Goal: Task Accomplishment & Management: Complete application form

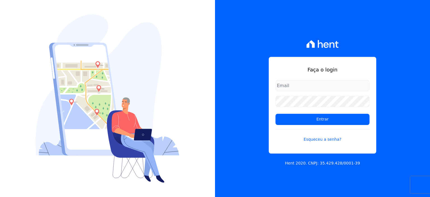
click at [303, 85] on input "email" at bounding box center [323, 85] width 94 height 11
type input "[EMAIL_ADDRESS][DOMAIN_NAME]"
click at [323, 140] on link "Esqueceu a senha?" at bounding box center [323, 135] width 94 height 13
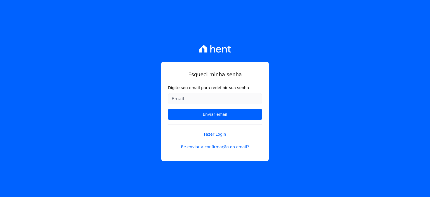
click at [209, 98] on input "Digite seu email para redefinir sua senha" at bounding box center [215, 98] width 94 height 11
type input "[EMAIL_ADDRESS][DOMAIN_NAME]"
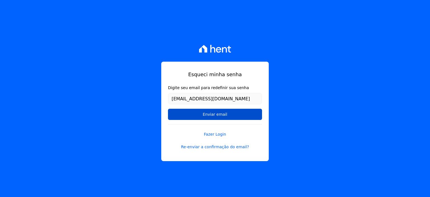
click at [214, 113] on input "Enviar email" at bounding box center [215, 114] width 94 height 11
click at [216, 113] on input "Enviar email" at bounding box center [215, 114] width 94 height 11
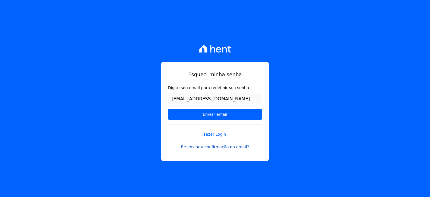
click at [219, 146] on link "Re-enviar a confirmação do email?" at bounding box center [215, 147] width 94 height 6
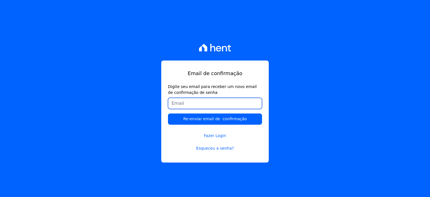
click at [212, 104] on input "Digite seu email para receber um novo email de confirmação de senha" at bounding box center [215, 103] width 94 height 11
type input "fflimajr@gmail.com"
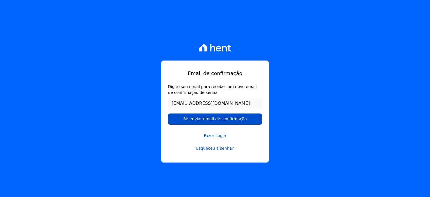
click at [211, 119] on input "Re-enviar email de confirmação" at bounding box center [215, 118] width 94 height 11
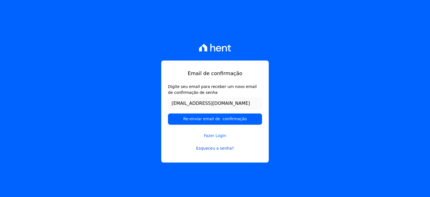
click at [223, 148] on link "Esqueceu a senha?" at bounding box center [215, 148] width 94 height 6
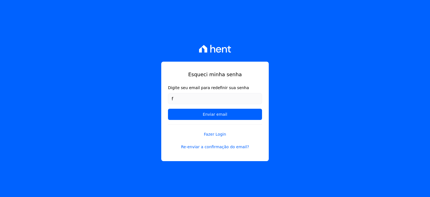
type input "[EMAIL_ADDRESS][DOMAIN_NAME]"
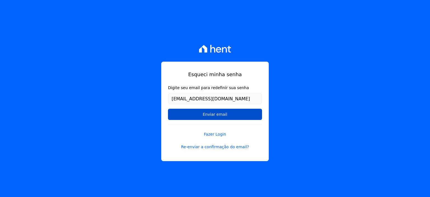
click at [216, 115] on input "Enviar email" at bounding box center [215, 114] width 94 height 11
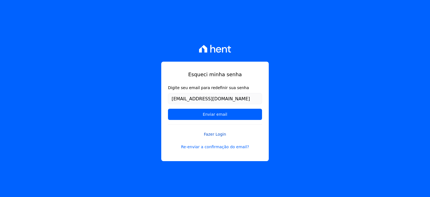
click at [227, 133] on link "Fazer Login" at bounding box center [215, 130] width 94 height 13
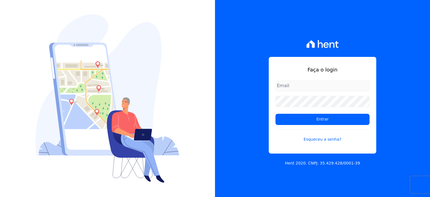
click at [313, 85] on input "email" at bounding box center [323, 85] width 94 height 11
type input "[EMAIL_ADDRESS][DOMAIN_NAME]"
click at [328, 139] on link "Esqueceu a senha?" at bounding box center [323, 135] width 94 height 13
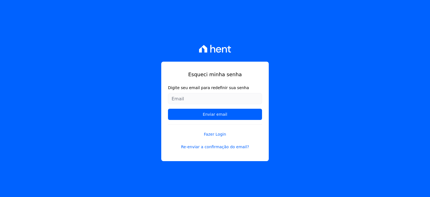
click at [234, 97] on input "Digite seu email para redefinir sua senha" at bounding box center [215, 98] width 94 height 11
type input "[EMAIL_ADDRESS][DOMAIN_NAME]"
click at [171, 98] on input "[EMAIL_ADDRESS][DOMAIN_NAME]" at bounding box center [215, 98] width 94 height 11
click at [214, 97] on input "[EMAIL_ADDRESS][DOMAIN_NAME]" at bounding box center [215, 98] width 94 height 11
click at [280, 78] on div "Esqueci minha senha Digite seu email para redefinir sua senha fflimajr@gmail.co…" at bounding box center [215, 98] width 430 height 197
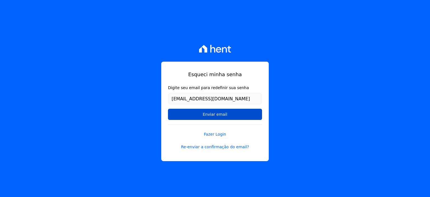
click at [220, 114] on input "Enviar email" at bounding box center [215, 114] width 94 height 11
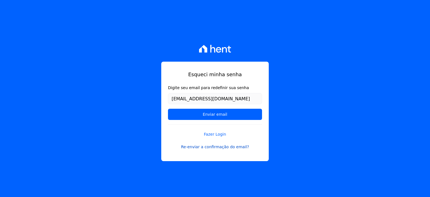
click at [231, 146] on link "Re-enviar a confirmação do email?" at bounding box center [215, 147] width 94 height 6
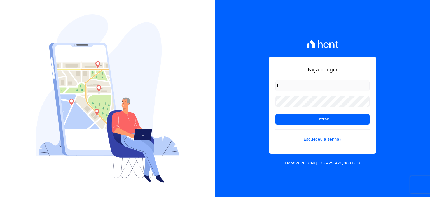
type input "[EMAIL_ADDRESS][DOMAIN_NAME]"
click at [322, 140] on link "Esqueceu a senha?" at bounding box center [323, 135] width 94 height 13
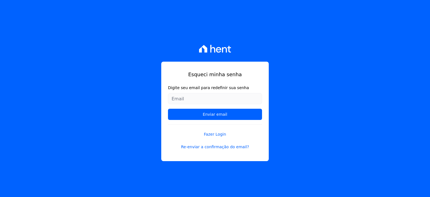
click at [184, 101] on input "Digite seu email para redefinir sua senha" at bounding box center [215, 98] width 94 height 11
type input "[EMAIL_ADDRESS][DOMAIN_NAME]"
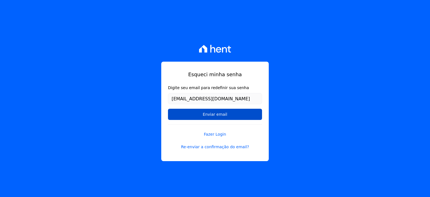
click at [221, 115] on input "Enviar email" at bounding box center [215, 114] width 94 height 11
